Goal: Navigation & Orientation: Find specific page/section

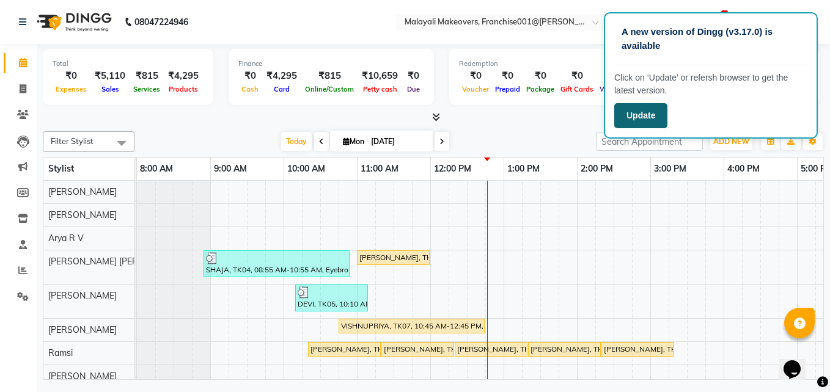
click at [645, 116] on button "Update" at bounding box center [640, 115] width 53 height 25
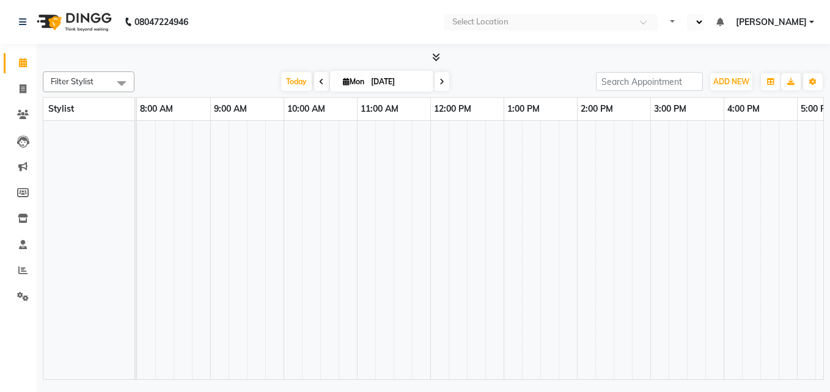
select select "en"
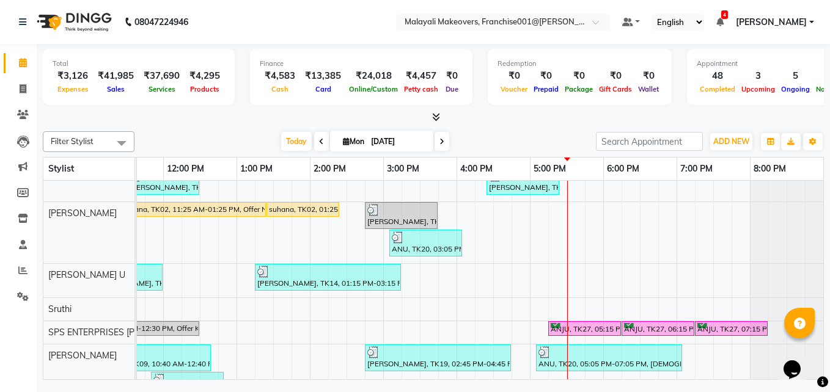
scroll to position [306, 276]
